Goal: Check status: Check status

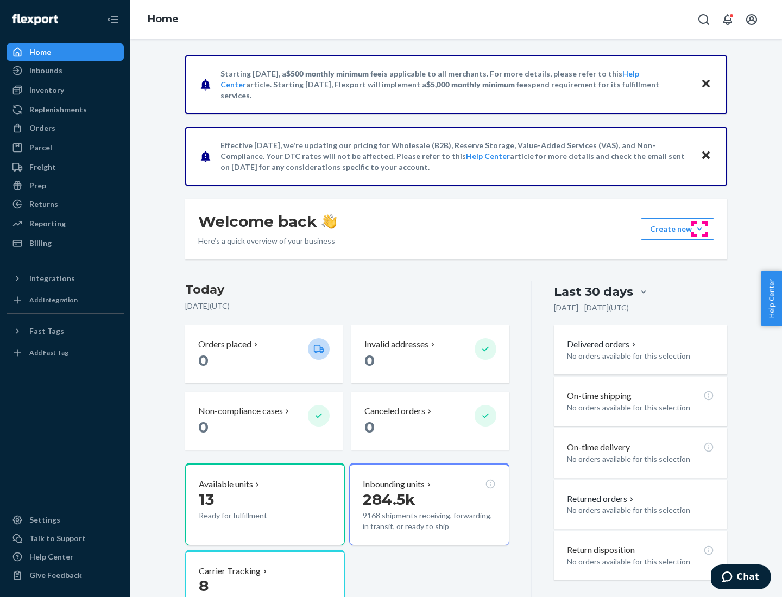
click at [699, 229] on button "Create new Create new inbound Create new order Create new product" at bounding box center [676, 229] width 73 height 22
click at [37, 186] on div "Prep" at bounding box center [37, 185] width 17 height 11
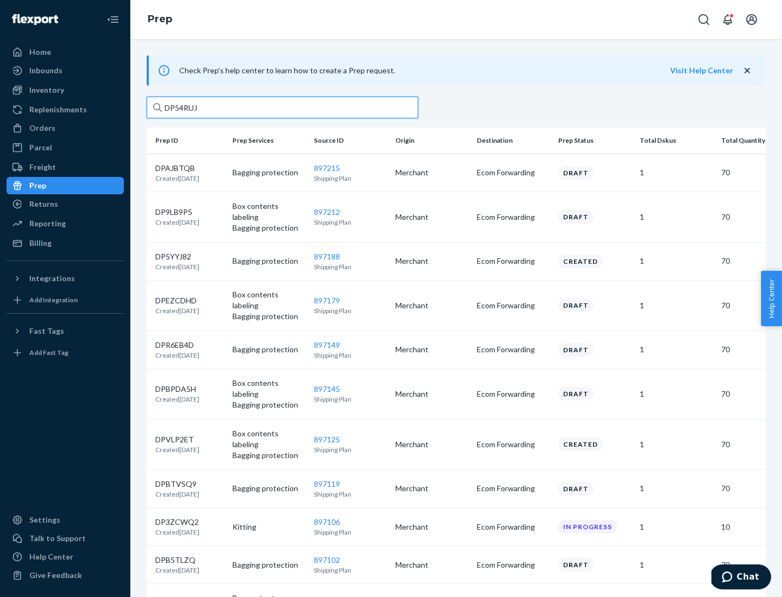
type input "DP54RUJL"
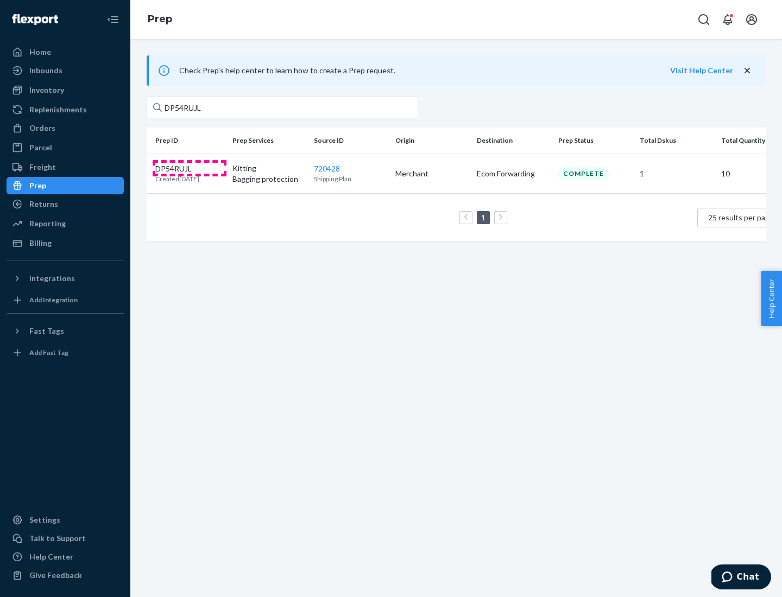
click at [189, 168] on p "DP54RUJL" at bounding box center [177, 168] width 44 height 11
